Goal: Navigation & Orientation: Find specific page/section

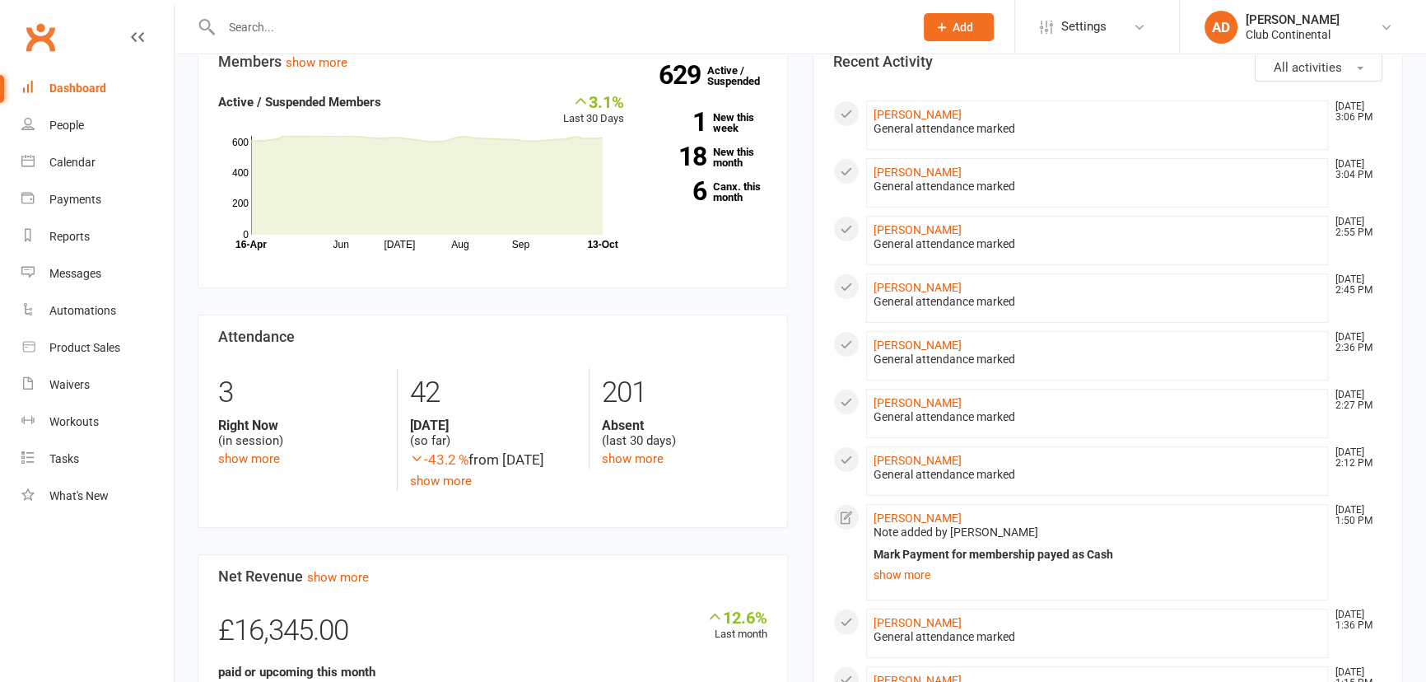
scroll to position [224, 0]
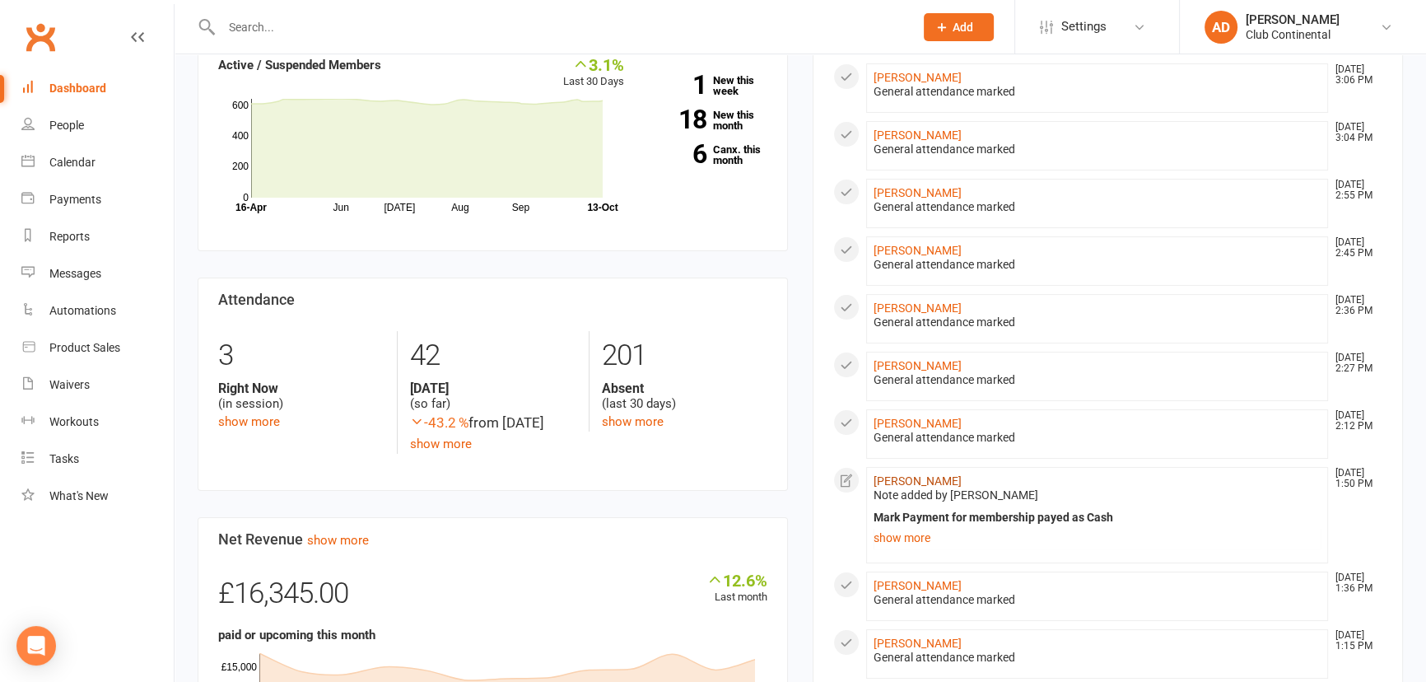
click at [956, 477] on link "[PERSON_NAME]" at bounding box center [917, 480] width 88 height 13
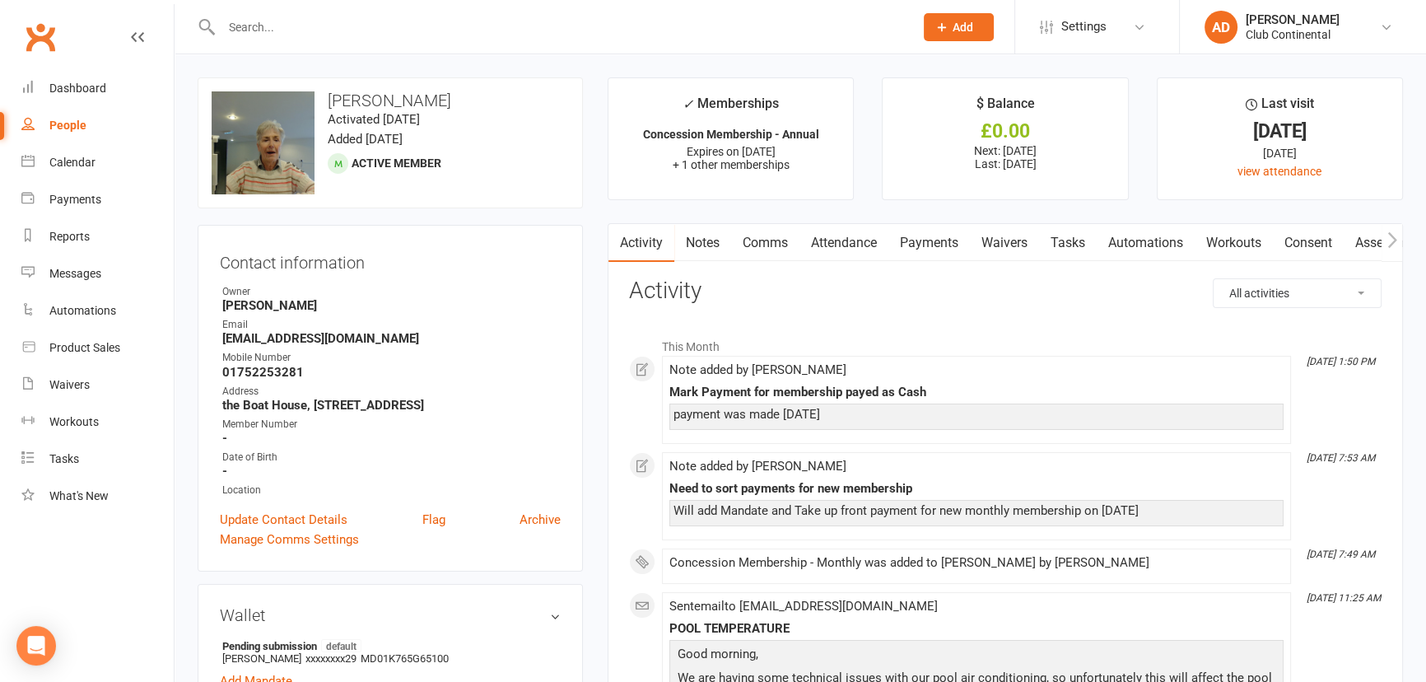
click at [28, 49] on link "Clubworx" at bounding box center [40, 36] width 41 height 41
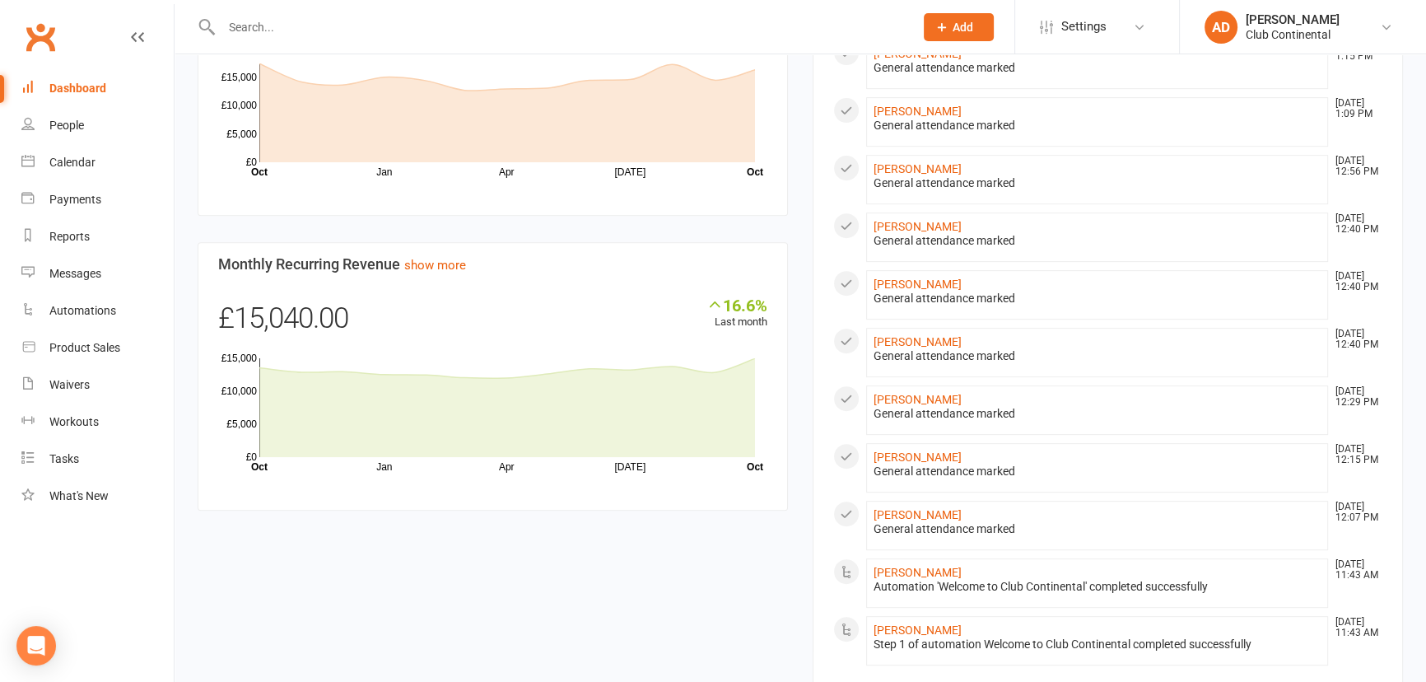
scroll to position [897, 0]
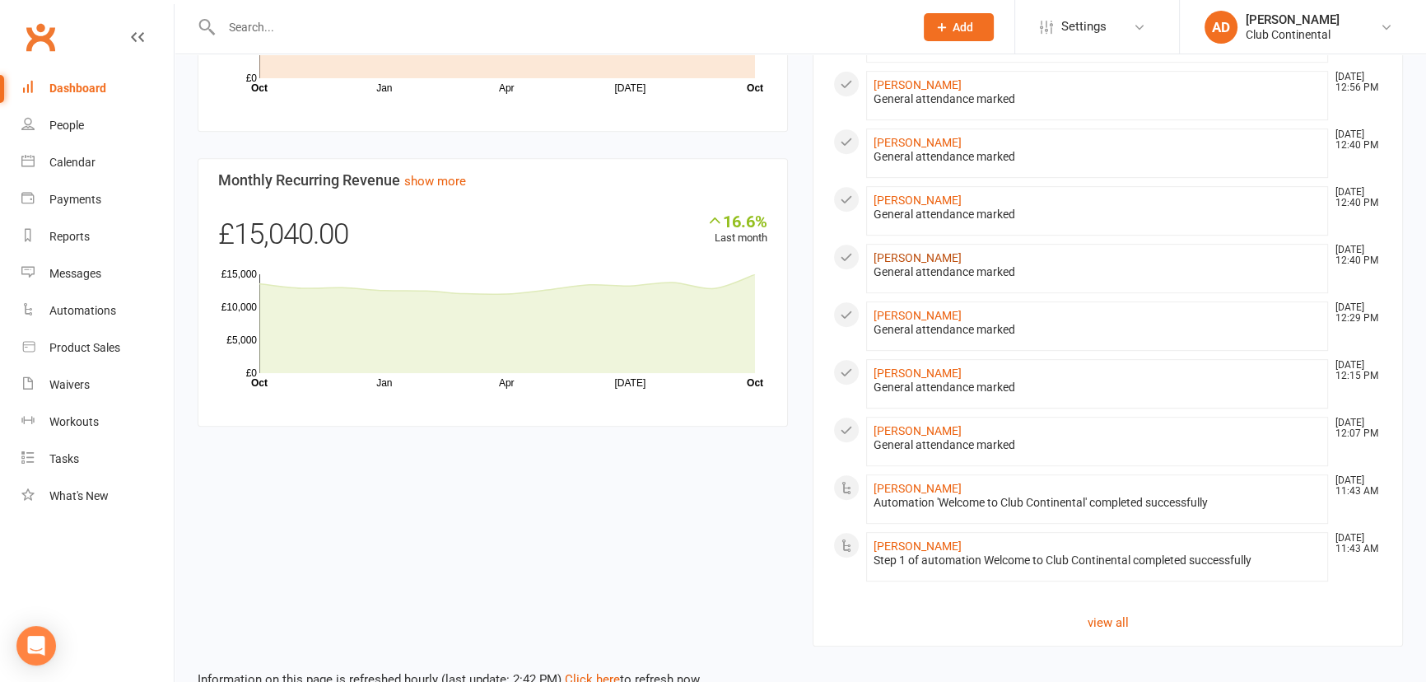
click at [926, 259] on link "[PERSON_NAME]" at bounding box center [917, 257] width 88 height 13
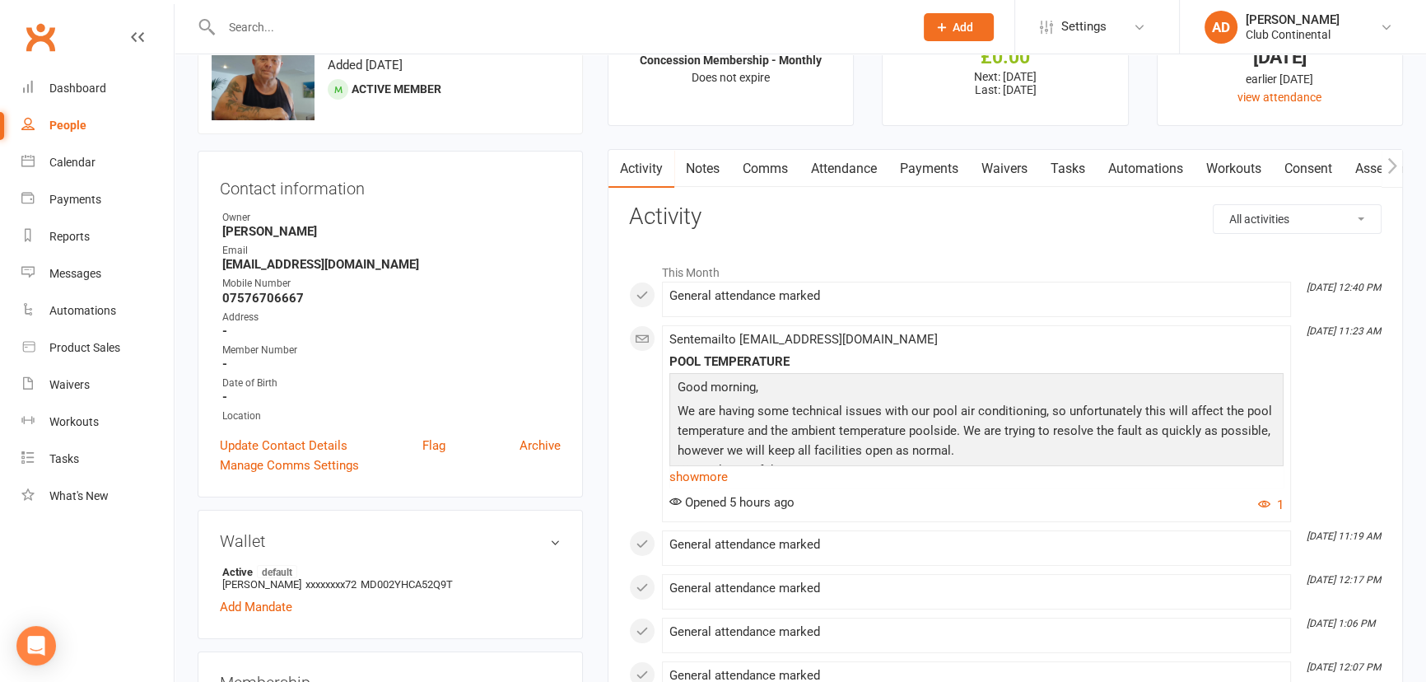
scroll to position [149, 0]
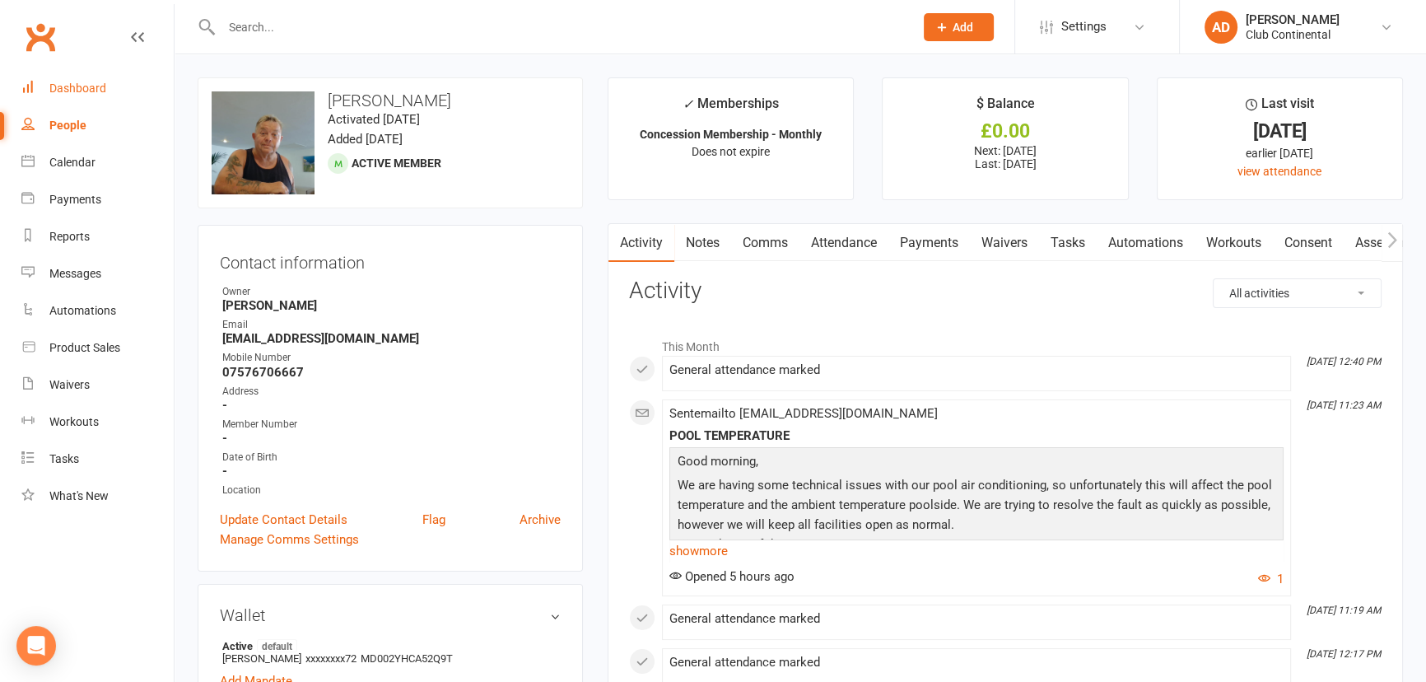
click at [99, 72] on link "Dashboard" at bounding box center [97, 88] width 152 height 37
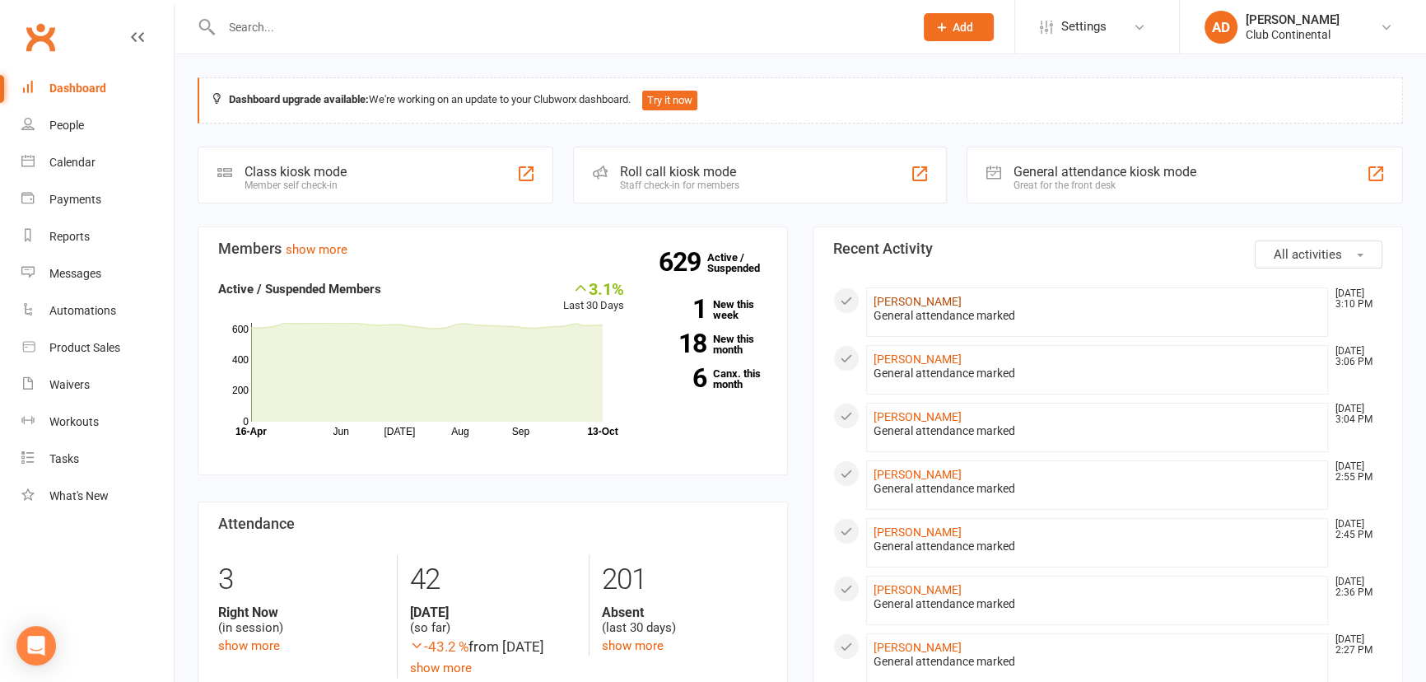
click at [923, 300] on link "[PERSON_NAME]" at bounding box center [917, 301] width 88 height 13
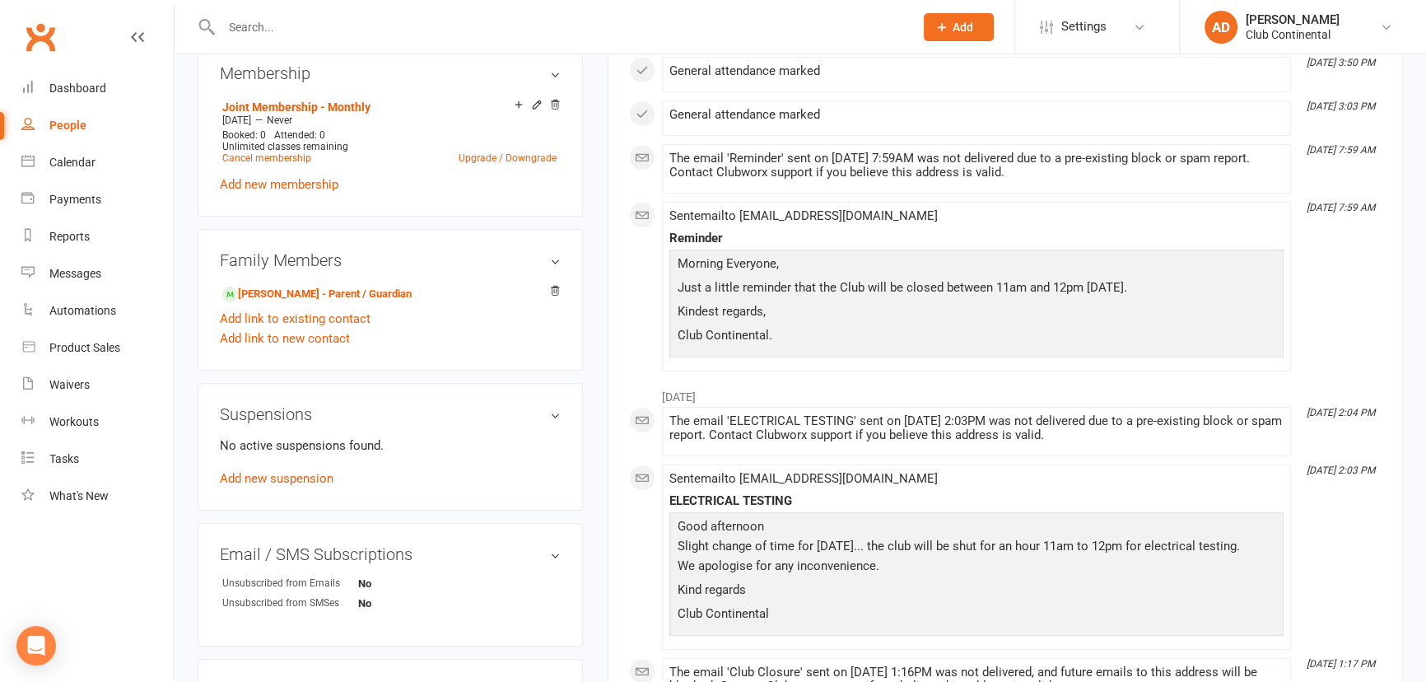
scroll to position [673, 0]
click at [322, 283] on li "Iryna Khrystych - Parent / Guardian" at bounding box center [390, 292] width 341 height 23
click at [313, 295] on link "Iryna Khrystych - Parent / Guardian" at bounding box center [316, 293] width 189 height 17
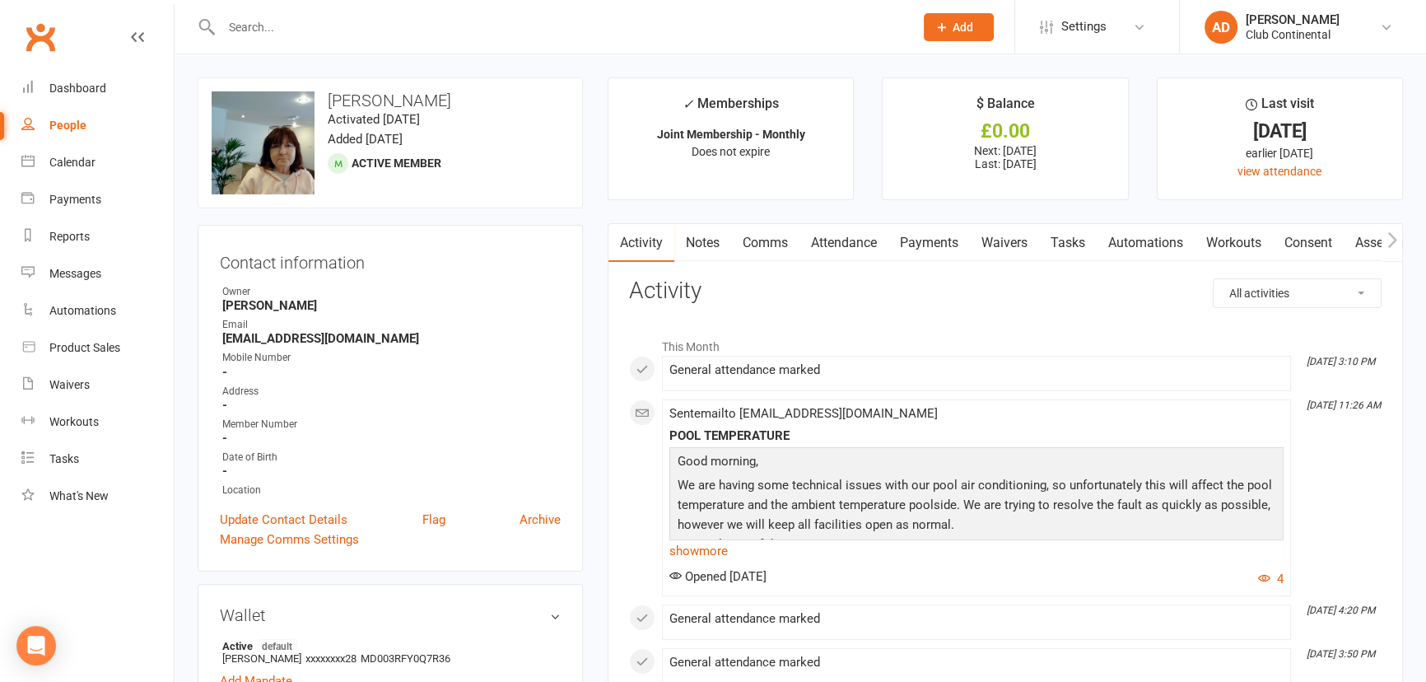
click at [36, 49] on link "Clubworx" at bounding box center [40, 36] width 41 height 41
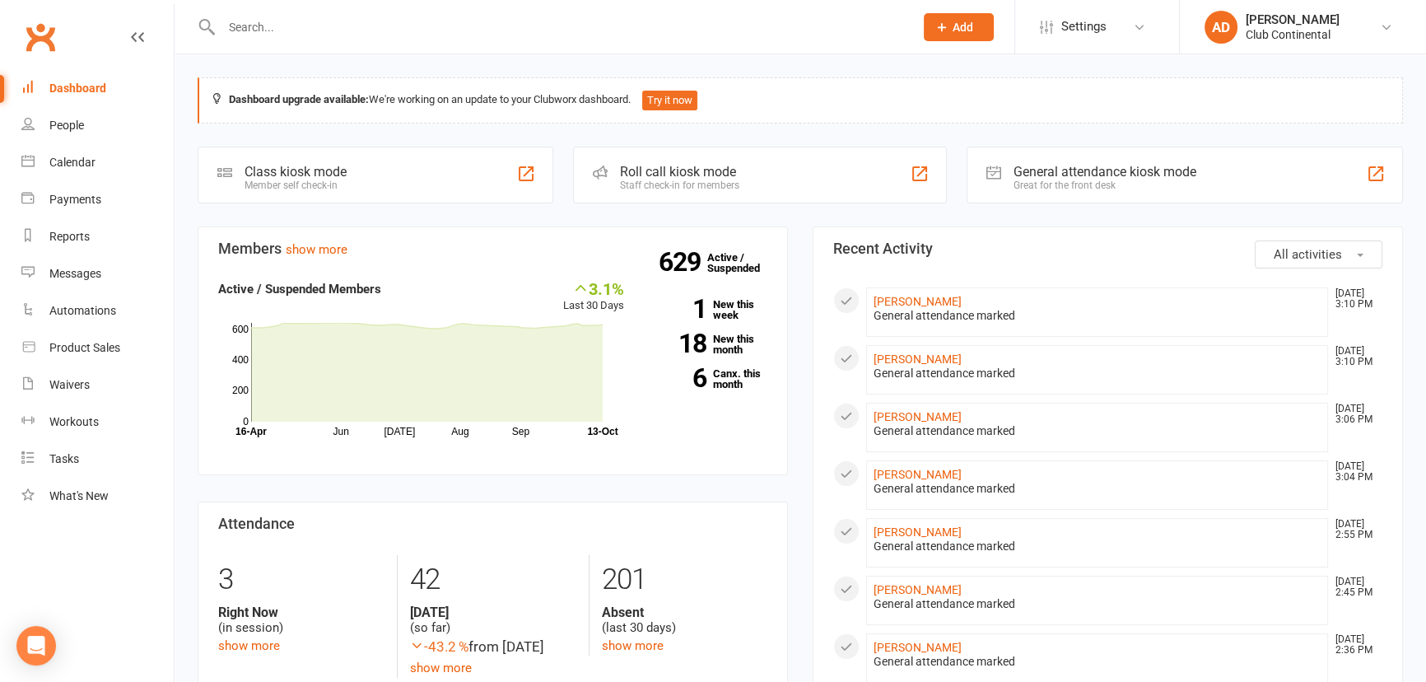
click at [53, 43] on link "Clubworx" at bounding box center [40, 36] width 41 height 41
drag, startPoint x: 913, startPoint y: 305, endPoint x: 906, endPoint y: 293, distance: 13.3
click at [914, 304] on link "[PERSON_NAME]" at bounding box center [917, 301] width 88 height 13
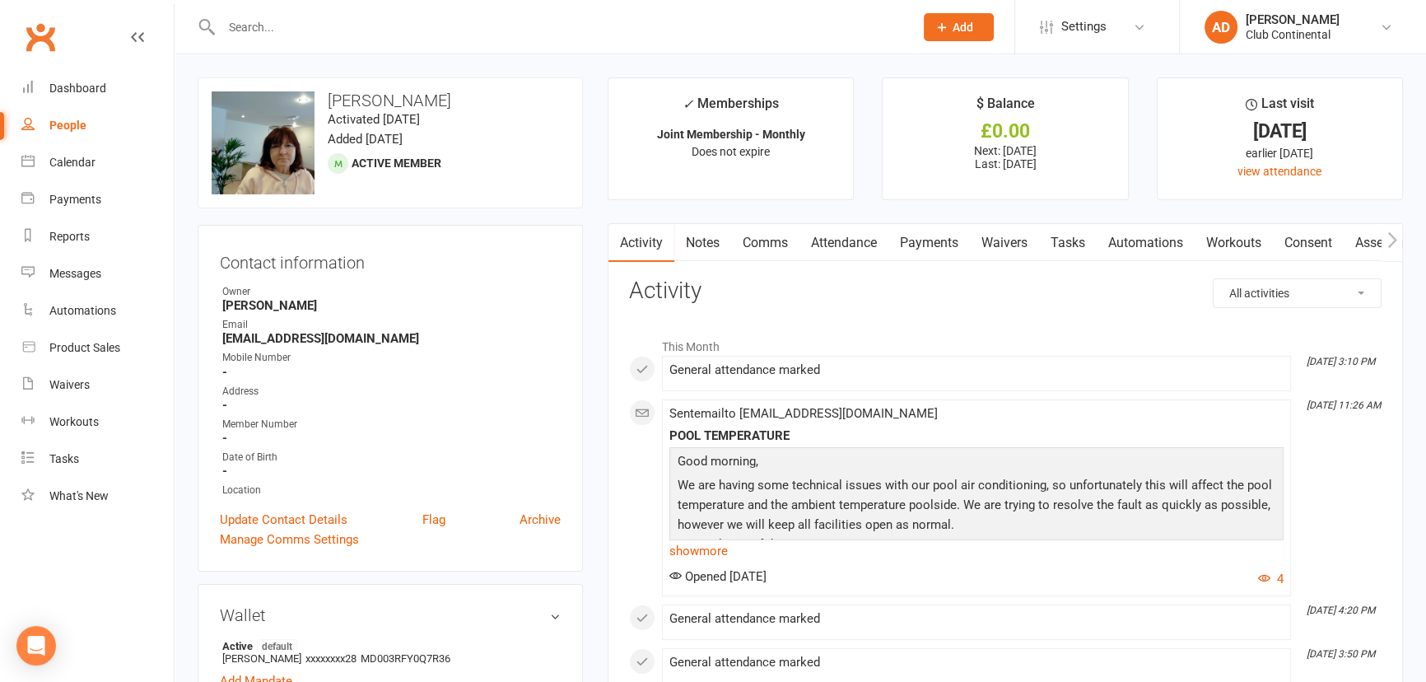
click at [41, 24] on link "Clubworx" at bounding box center [40, 36] width 41 height 41
